Goal: Find specific page/section: Find specific page/section

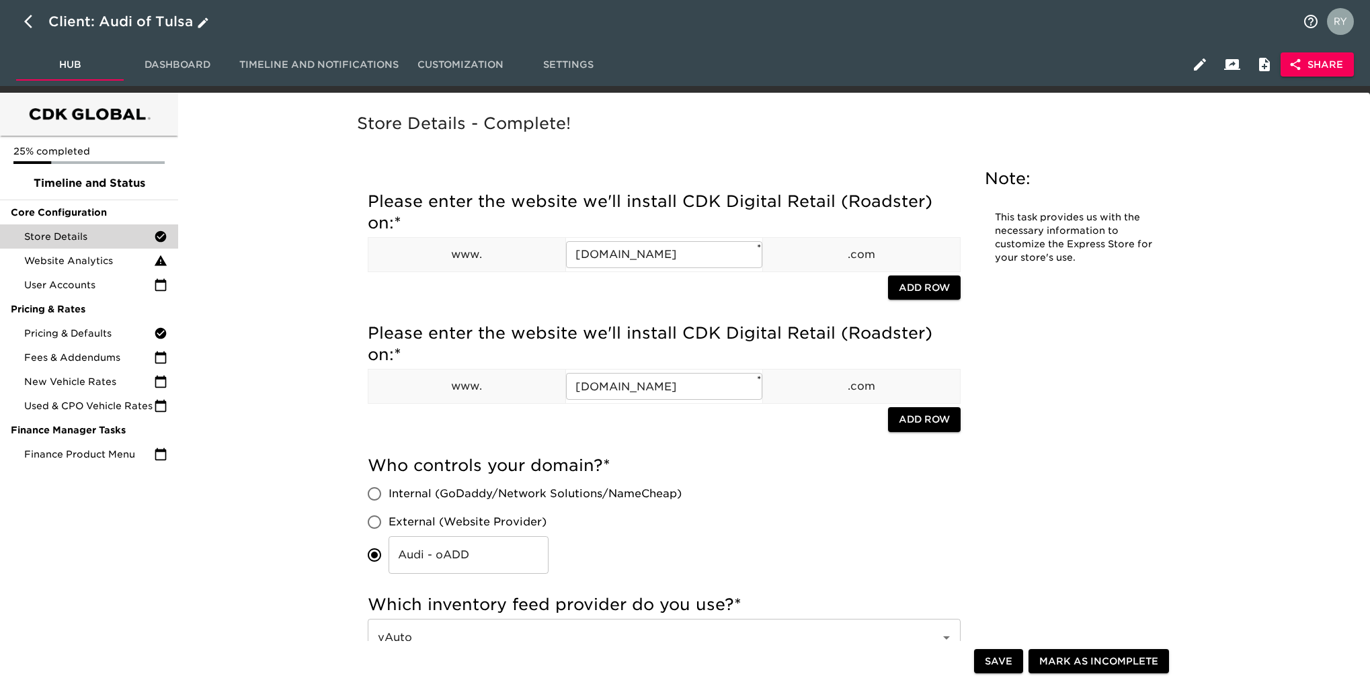
scroll to position [874, 0]
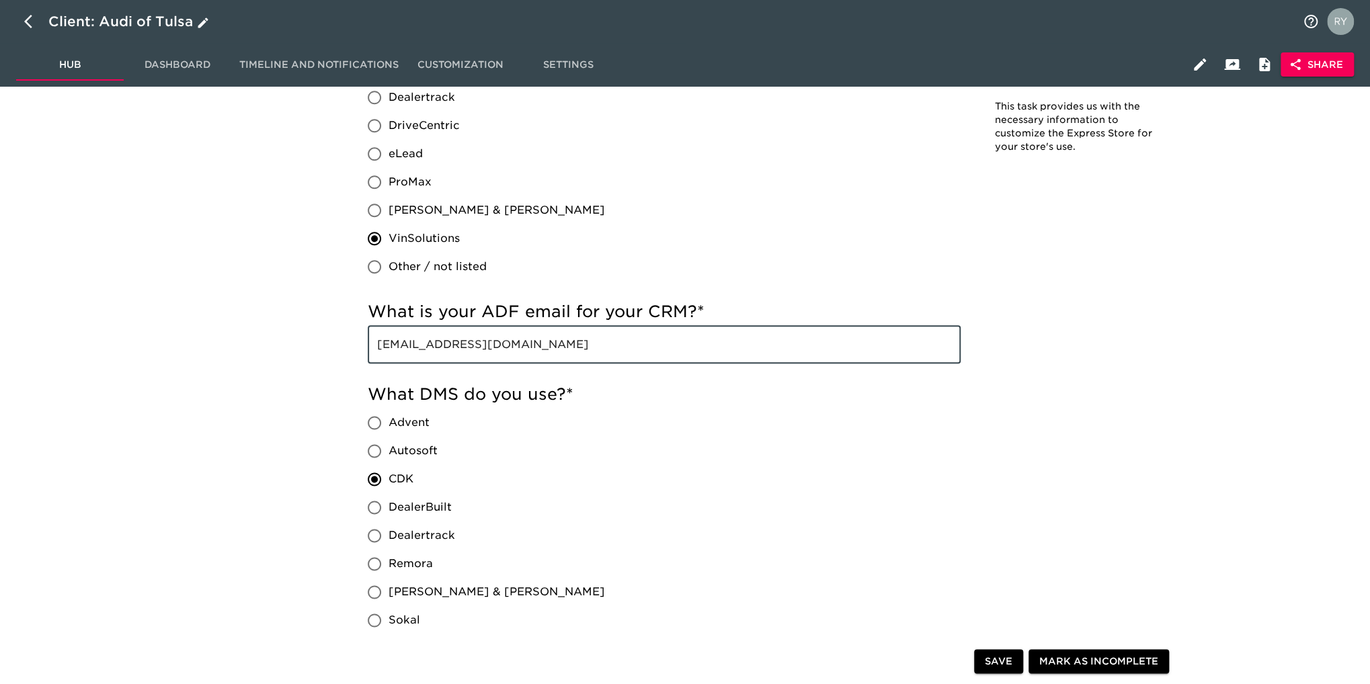
click at [30, 21] on icon "button" at bounding box center [32, 21] width 16 height 16
select select "10"
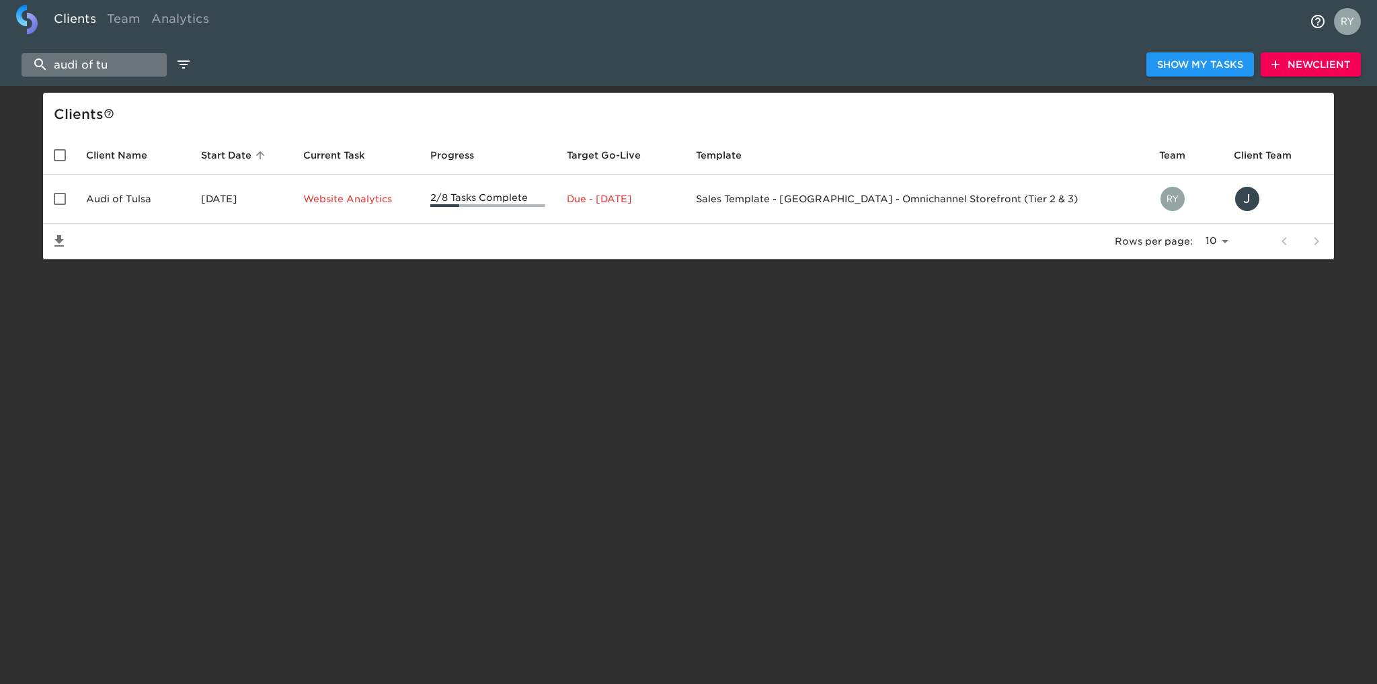
drag, startPoint x: 144, startPoint y: 58, endPoint x: 30, endPoint y: 59, distance: 114.3
click at [30, 59] on input "audi of tu" at bounding box center [94, 65] width 145 height 24
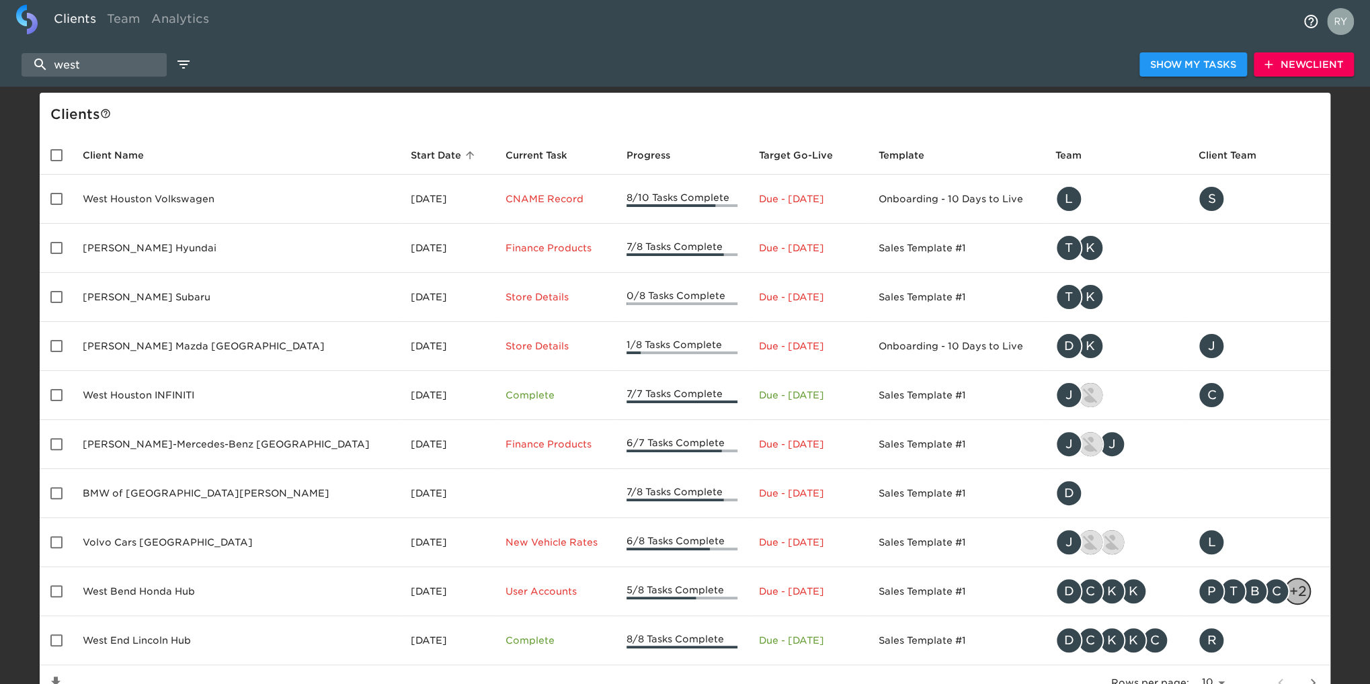
scroll to position [58, 0]
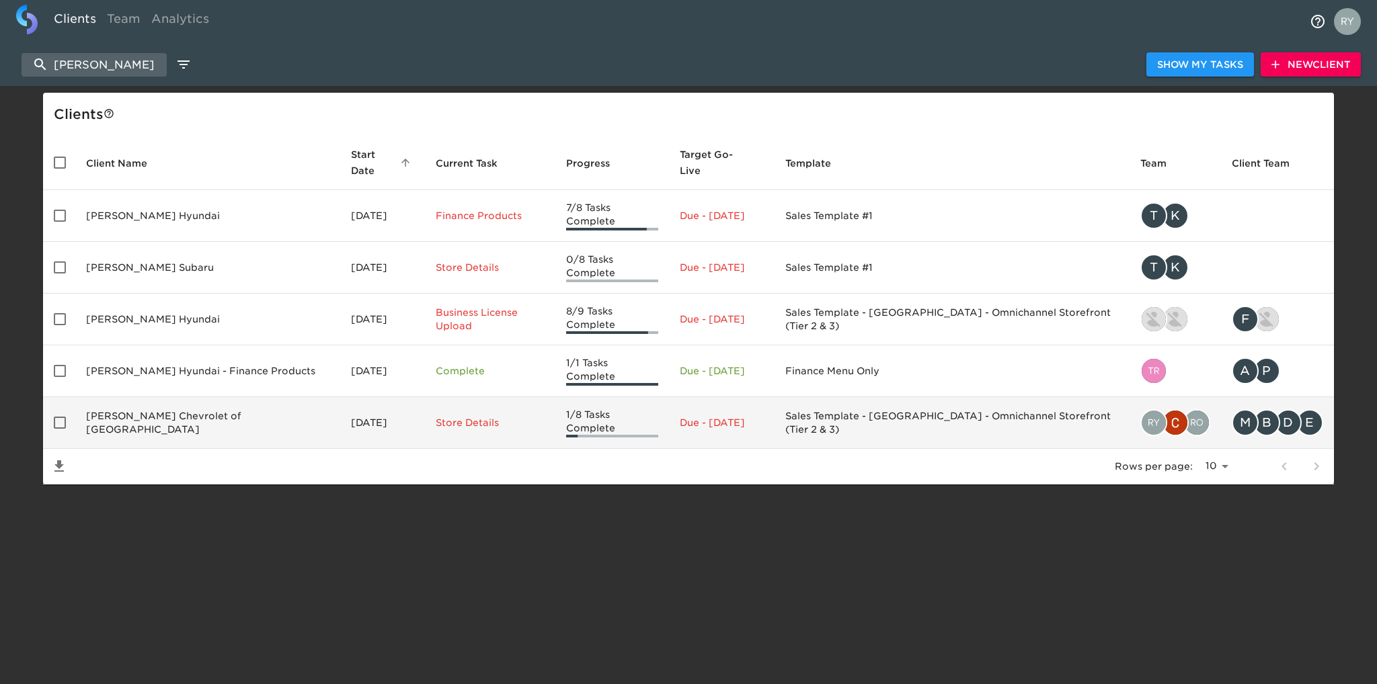
type input "[PERSON_NAME]"
click at [218, 397] on td "[PERSON_NAME] Chevrolet of [GEOGRAPHIC_DATA]" at bounding box center [207, 423] width 265 height 52
